Goal: Task Accomplishment & Management: Manage account settings

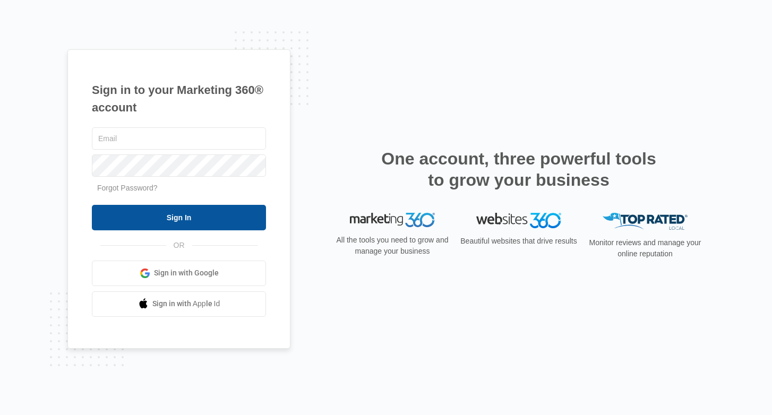
type input "[DOMAIN_NAME][EMAIL_ADDRESS][DOMAIN_NAME]"
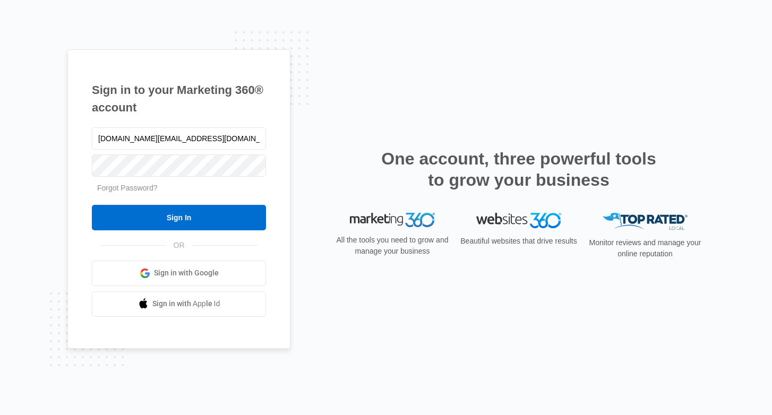
drag, startPoint x: 203, startPoint y: 220, endPoint x: 412, endPoint y: 224, distance: 208.7
click at [203, 220] on input "Sign In" at bounding box center [179, 217] width 174 height 25
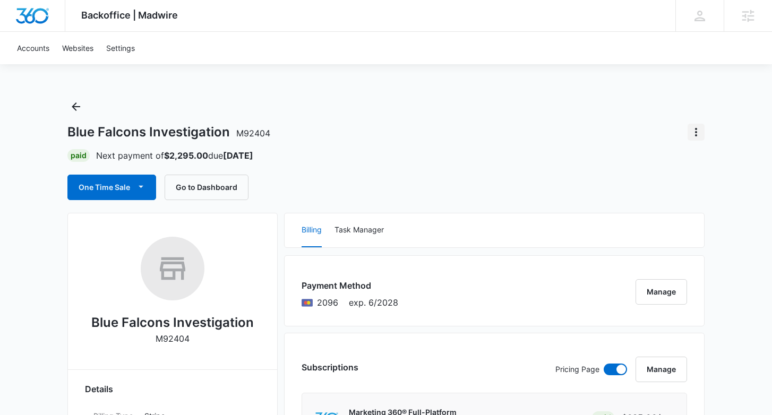
click at [692, 130] on icon "Actions" at bounding box center [696, 132] width 13 height 13
click at [662, 162] on div "Close Account" at bounding box center [654, 161] width 50 height 7
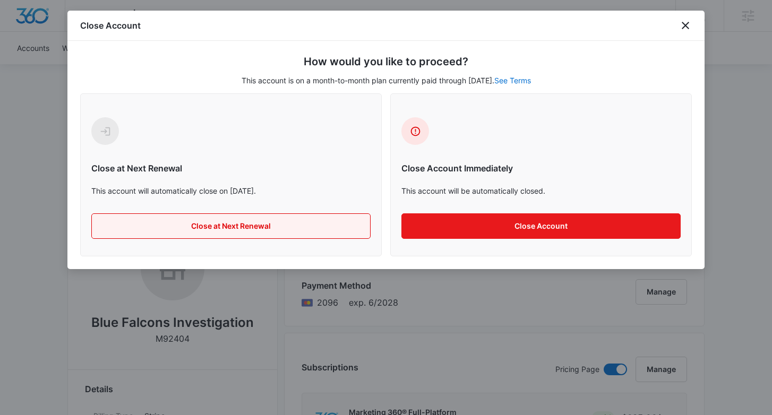
click at [241, 229] on button "Close at Next Renewal" at bounding box center [230, 225] width 279 height 25
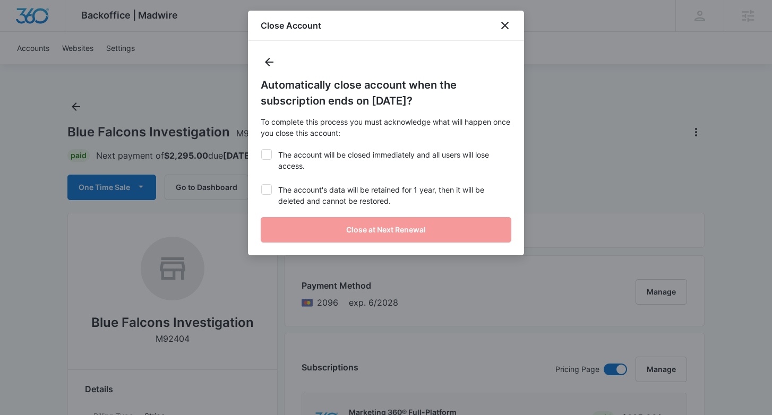
click at [268, 157] on icon at bounding box center [267, 155] width 10 height 10
click at [261, 150] on input "The account will be closed immediately and all users will lose access." at bounding box center [261, 149] width 1 height 1
checkbox input "true"
drag, startPoint x: 268, startPoint y: 193, endPoint x: 274, endPoint y: 195, distance: 6.7
click at [268, 193] on icon at bounding box center [267, 190] width 10 height 10
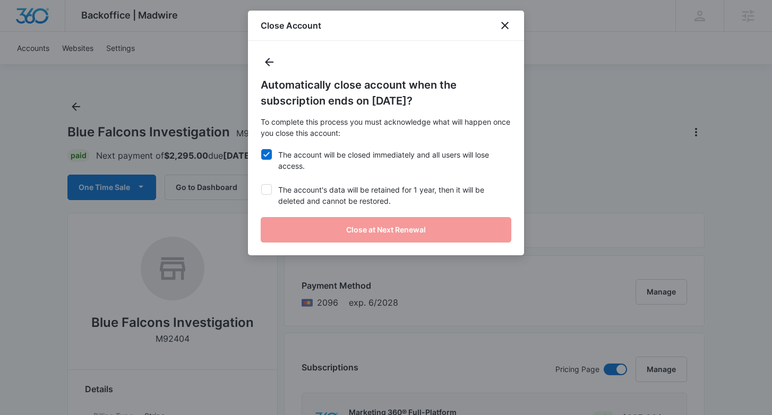
click at [261, 185] on input "The account's data will be retained for 1 year, then it will be deleted and can…" at bounding box center [261, 184] width 1 height 1
checkbox input "true"
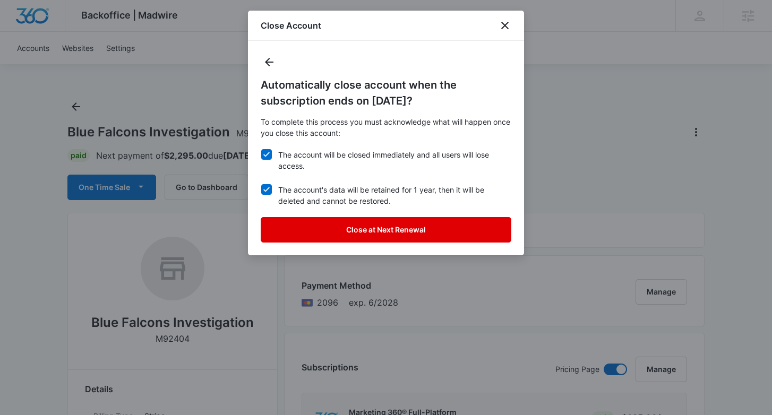
click at [373, 224] on button "Close at Next Renewal" at bounding box center [386, 229] width 251 height 25
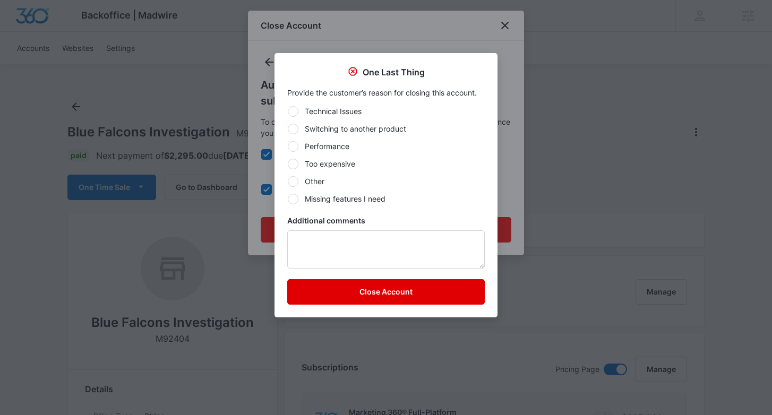
click at [383, 298] on button "Close Account" at bounding box center [386, 291] width 198 height 25
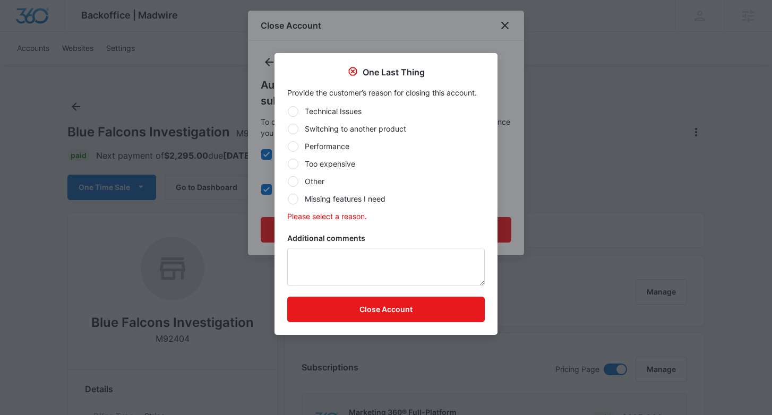
drag, startPoint x: 304, startPoint y: 182, endPoint x: 330, endPoint y: 193, distance: 28.5
click at [304, 182] on label "Other" at bounding box center [386, 181] width 198 height 11
click at [288, 182] on input "Other" at bounding box center [287, 181] width 1 height 1
radio input "true"
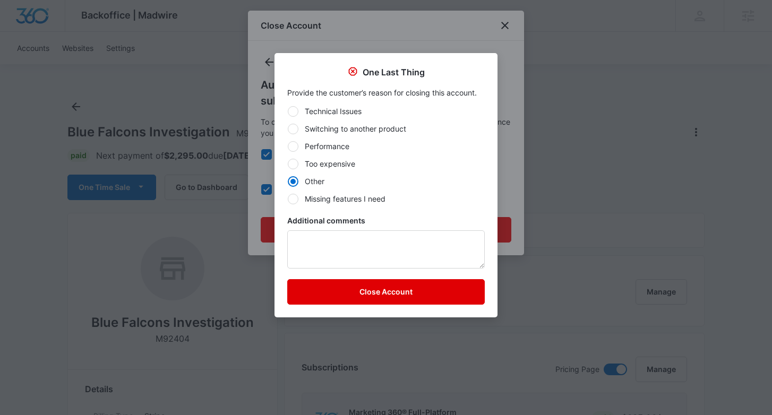
click at [412, 302] on button "Close Account" at bounding box center [386, 291] width 198 height 25
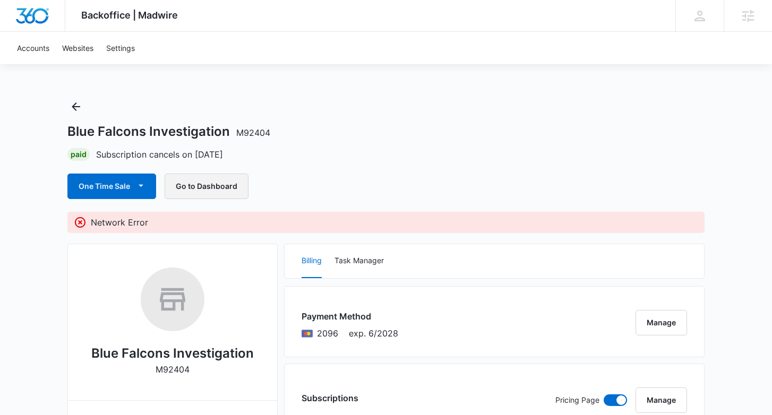
scroll to position [1, 0]
click at [222, 189] on button "Go to Dashboard" at bounding box center [207, 185] width 84 height 25
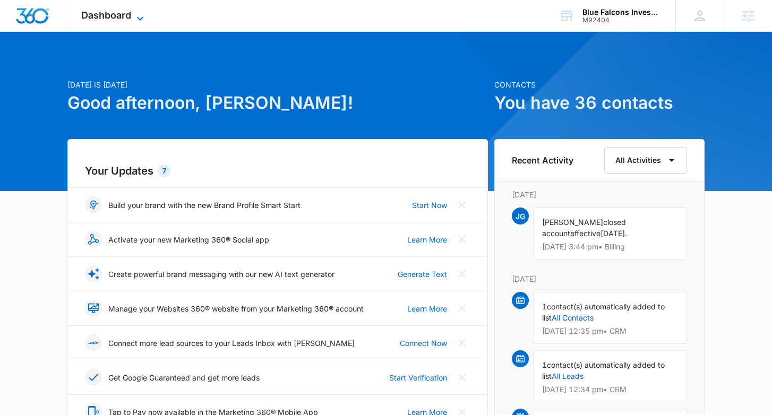
click at [135, 18] on icon at bounding box center [140, 18] width 13 height 13
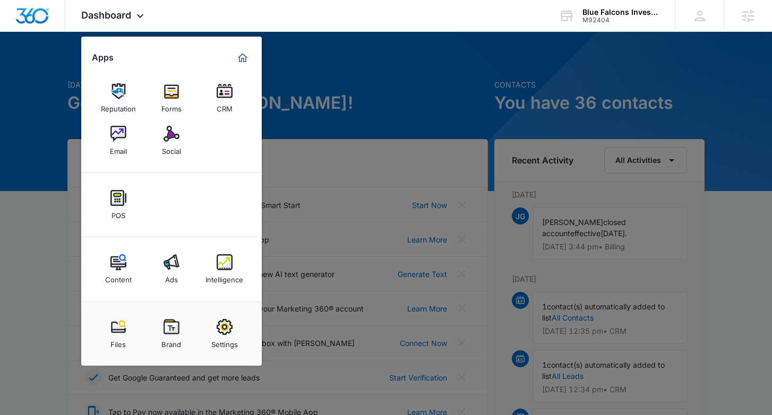
click at [127, 270] on link "Content" at bounding box center [118, 269] width 40 height 40
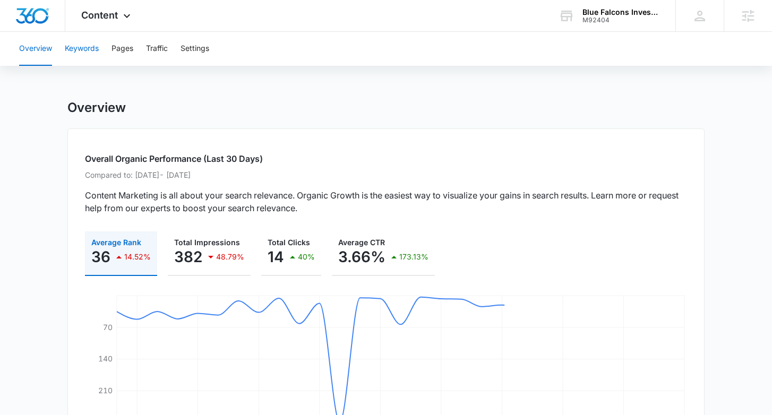
click at [85, 57] on button "Keywords" at bounding box center [82, 49] width 34 height 34
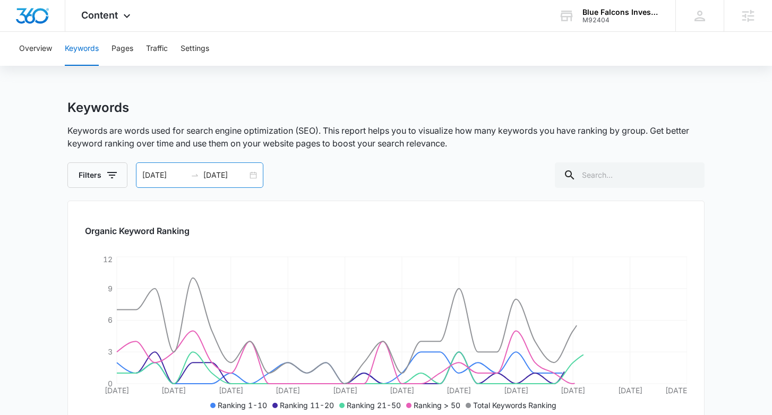
click at [251, 178] on div "09/06/2025 10/06/2025" at bounding box center [199, 174] width 127 height 25
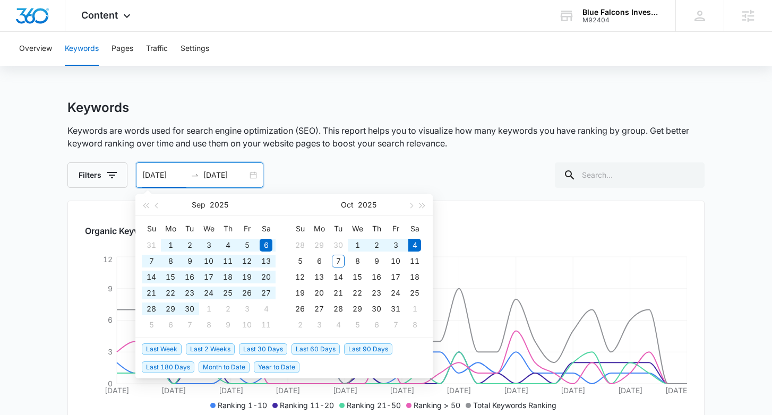
click at [165, 367] on span "Last 180 Days" at bounding box center [168, 368] width 53 height 12
type input "04/07/2025"
type input "10/04/2025"
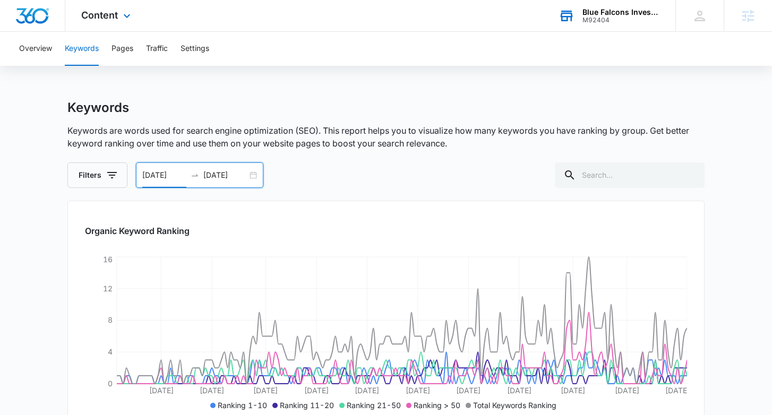
drag, startPoint x: 634, startPoint y: 2, endPoint x: 628, endPoint y: 10, distance: 9.8
click at [633, 3] on div "Blue Falcons Investigation M92404 Your Accounts View All" at bounding box center [609, 15] width 133 height 31
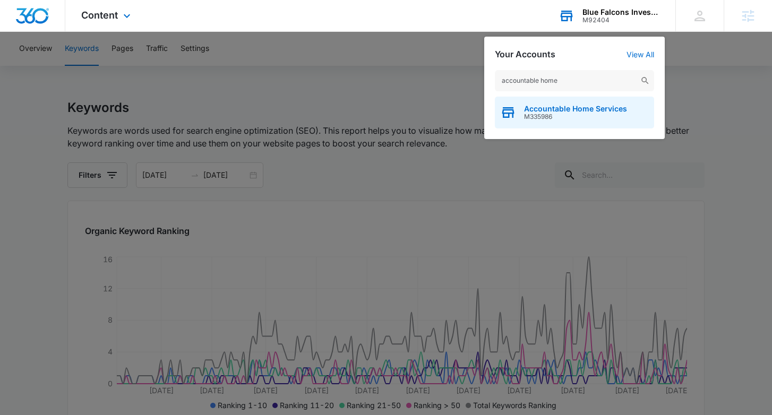
type input "accountable home"
click at [545, 101] on div "Accountable Home Services M335986" at bounding box center [574, 113] width 159 height 32
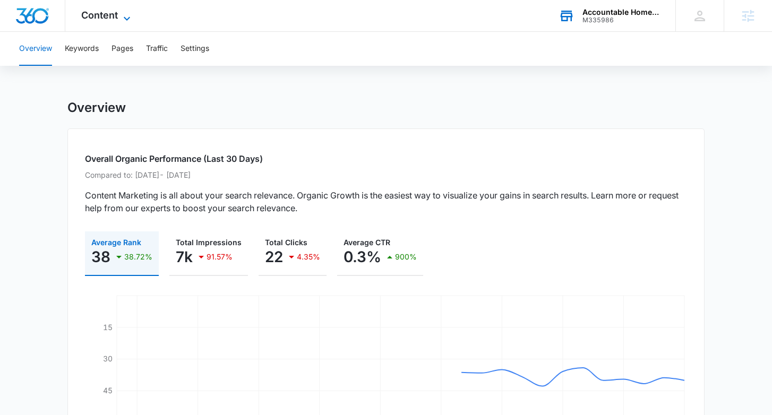
click at [102, 20] on span "Content" at bounding box center [99, 15] width 37 height 11
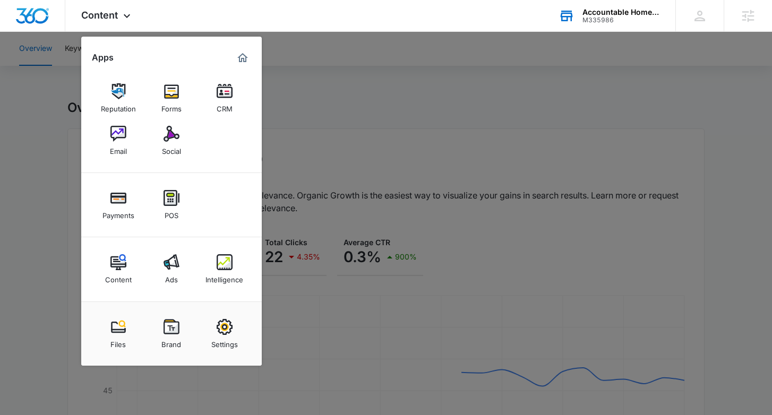
click at [130, 102] on div "Reputation" at bounding box center [118, 106] width 35 height 14
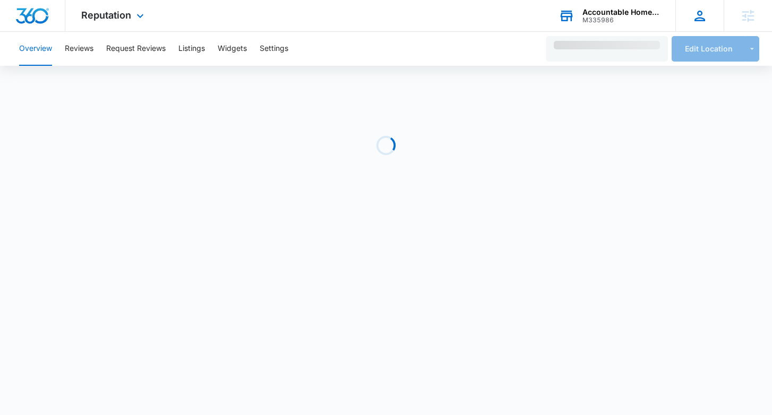
click at [698, 13] on icon at bounding box center [699, 16] width 11 height 11
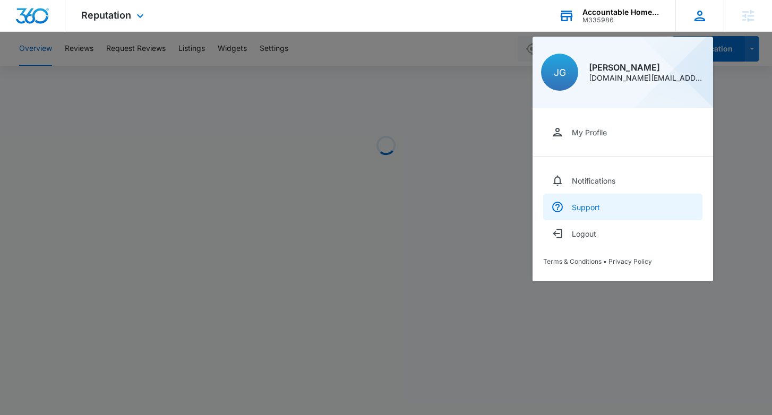
click at [604, 211] on link "Support" at bounding box center [622, 207] width 159 height 27
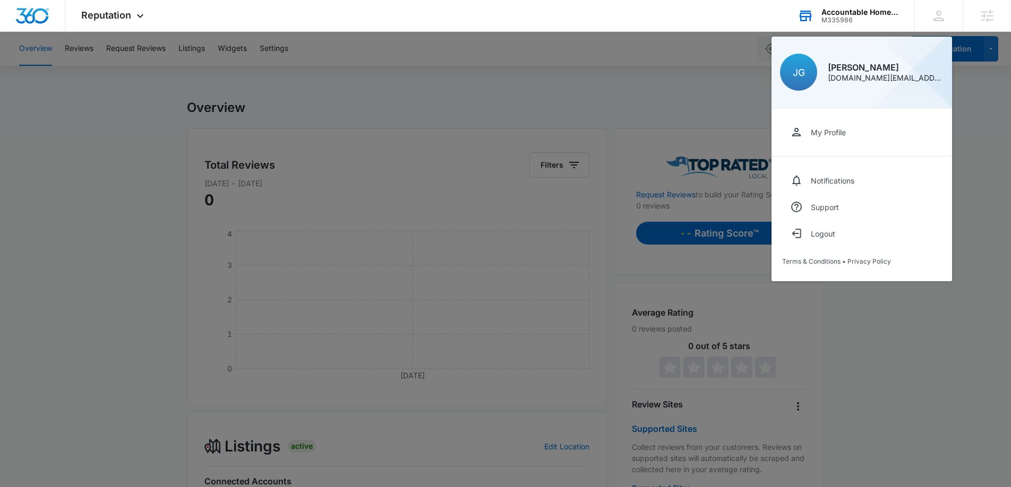
click at [119, 122] on div at bounding box center [505, 243] width 1011 height 487
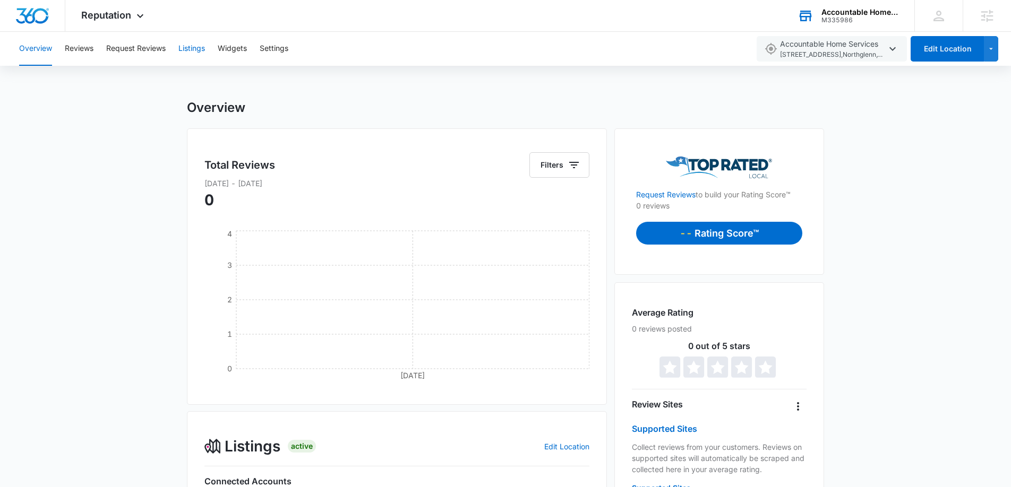
click at [192, 48] on button "Listings" at bounding box center [191, 49] width 27 height 34
